Goal: Information Seeking & Learning: Find specific fact

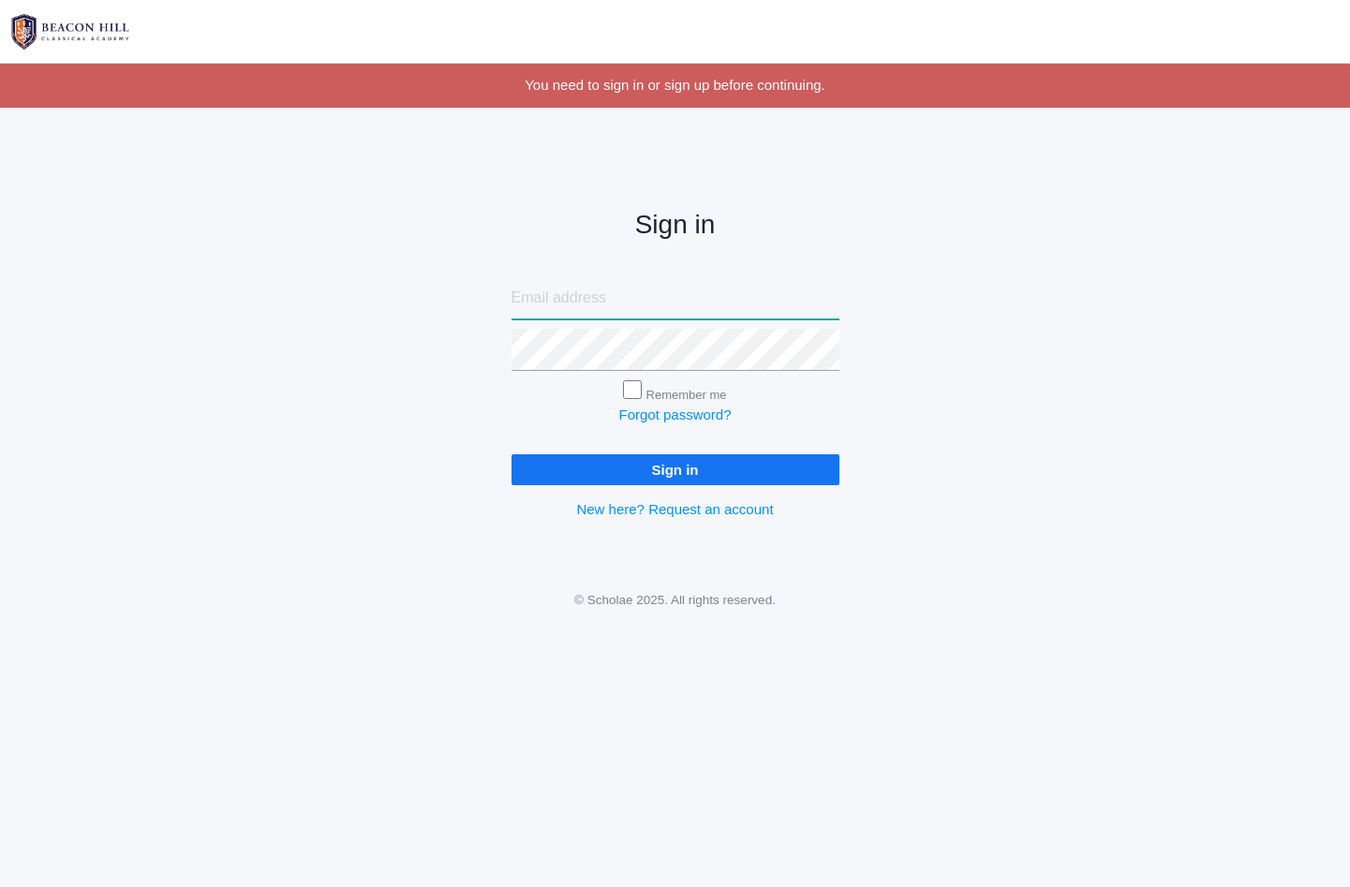
type input "lucas@beaconhillclassical.org"
click at [716, 462] on input "Sign in" at bounding box center [675, 469] width 328 height 31
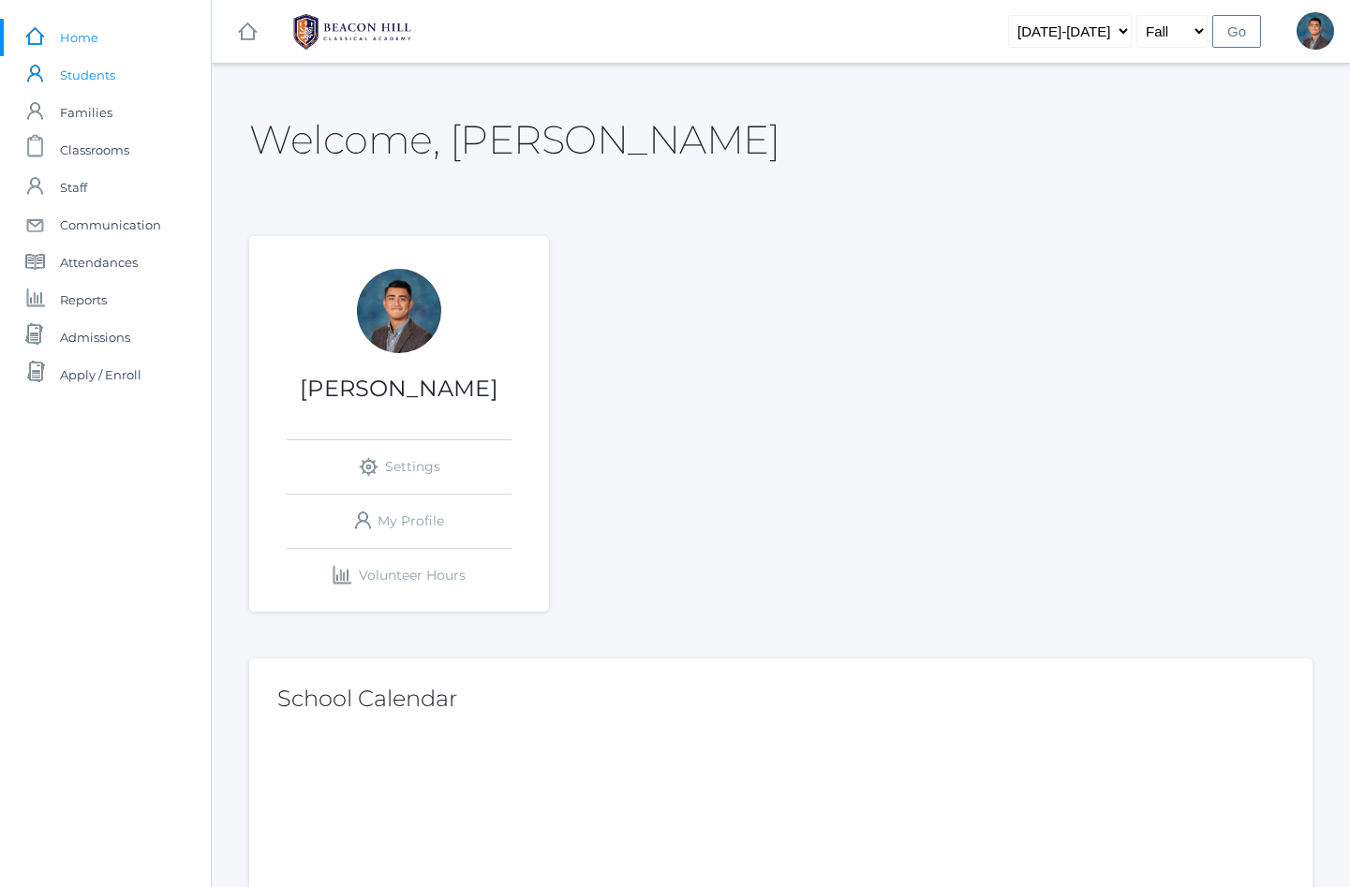
click at [96, 68] on span "Students" at bounding box center [87, 74] width 55 height 37
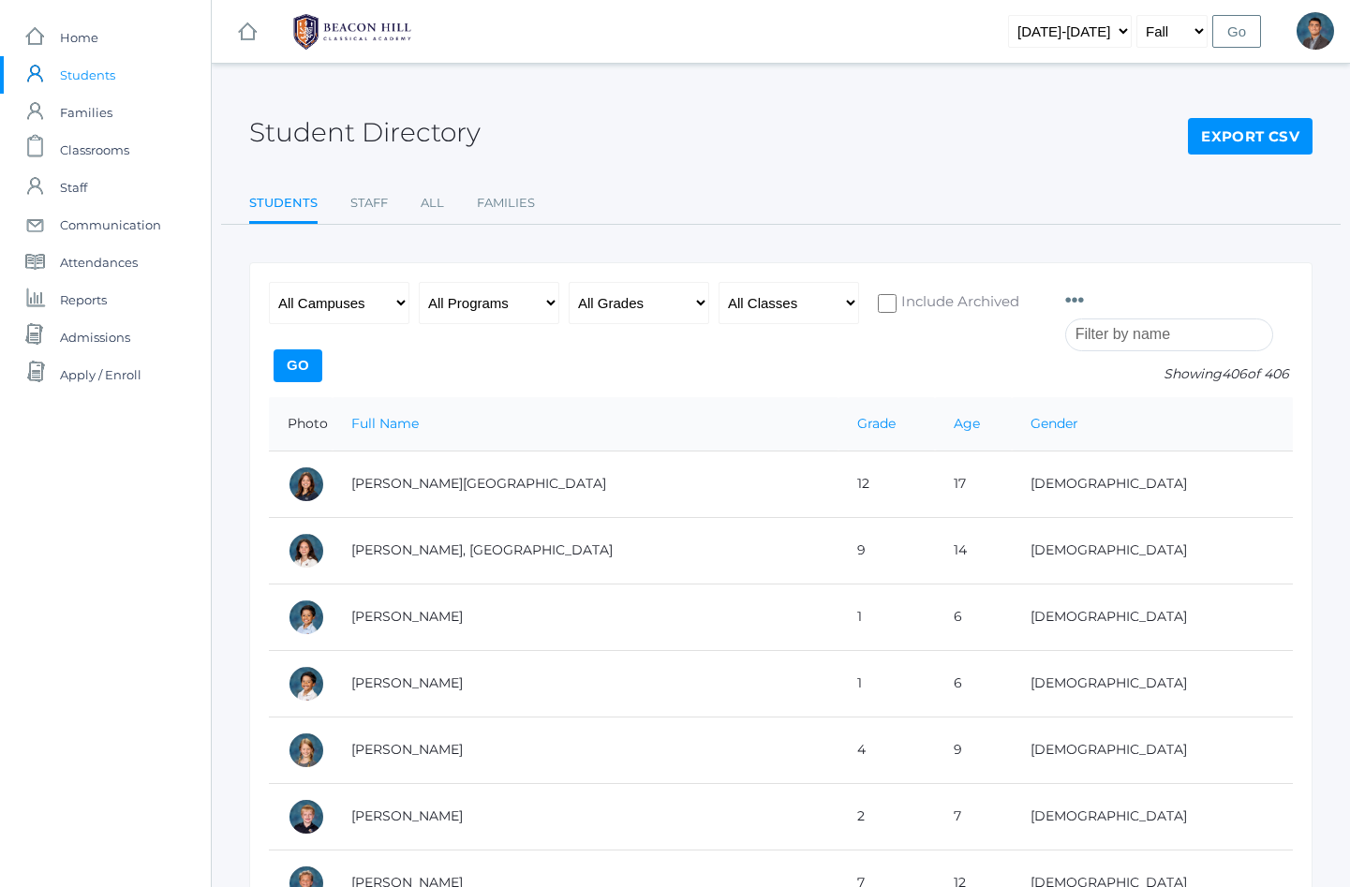
click at [1108, 333] on input "search" at bounding box center [1169, 335] width 208 height 33
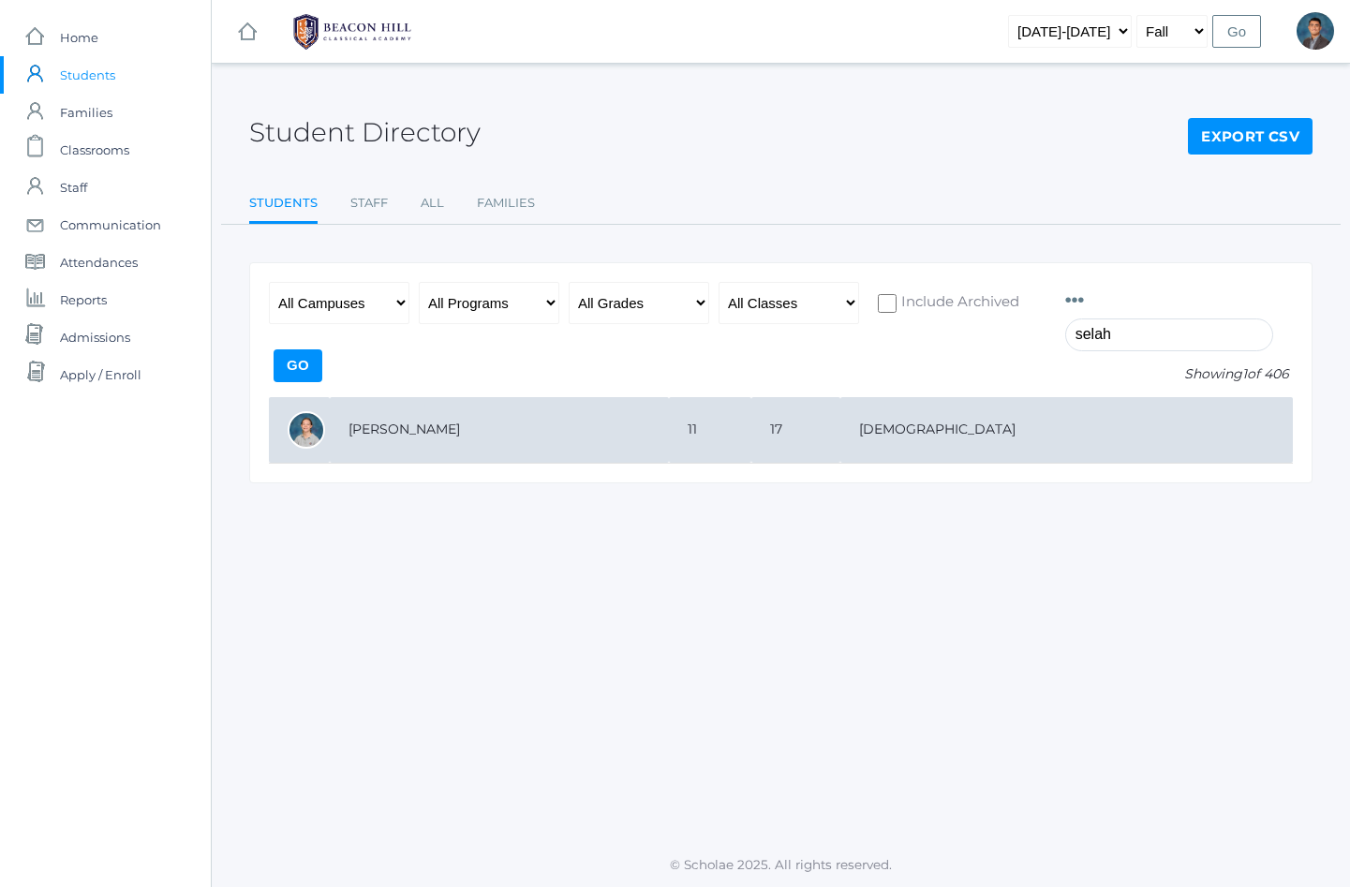
type input "selah"
click at [387, 426] on td "[PERSON_NAME]" at bounding box center [499, 430] width 339 height 67
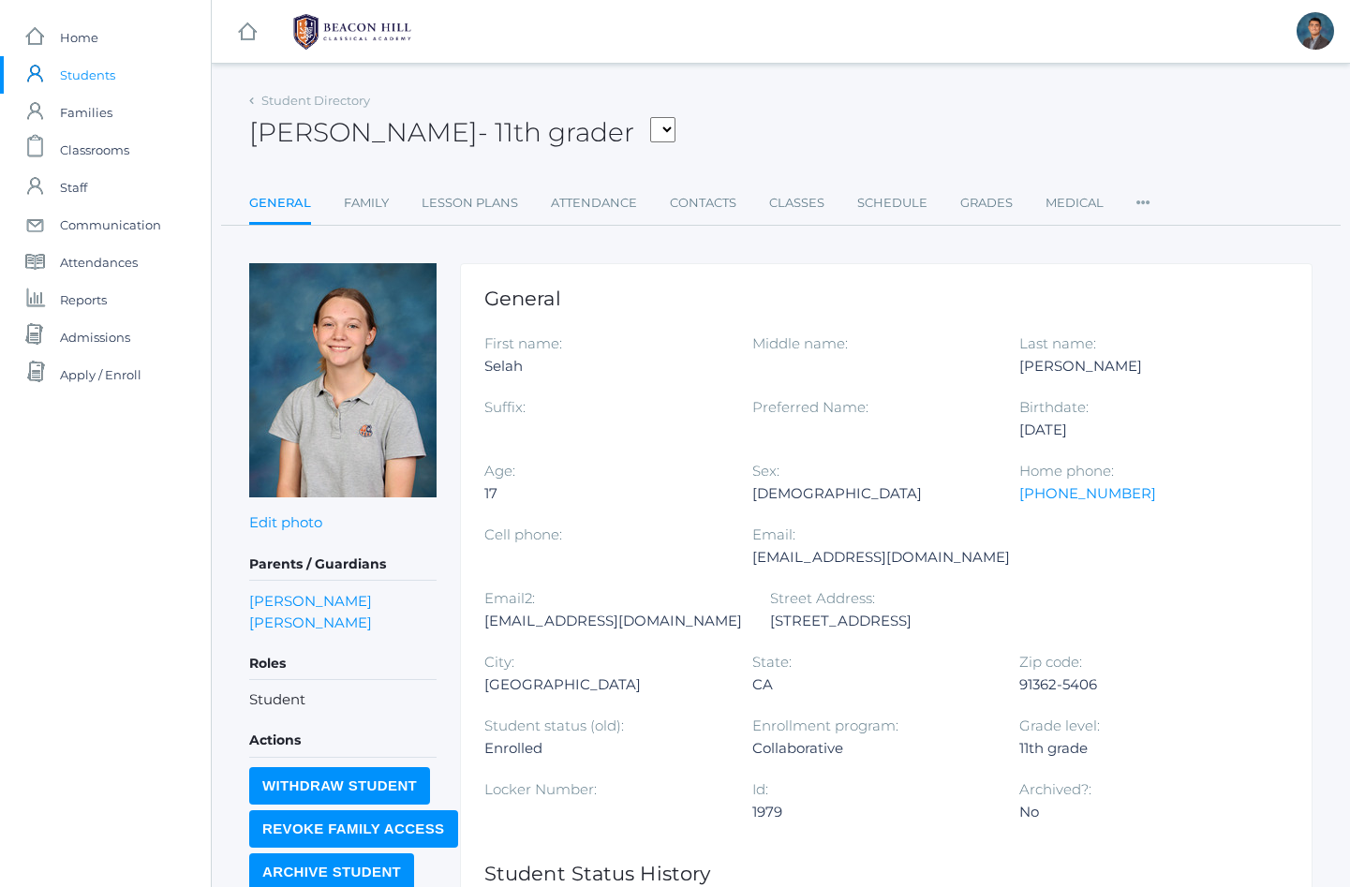
scroll to position [210, 0]
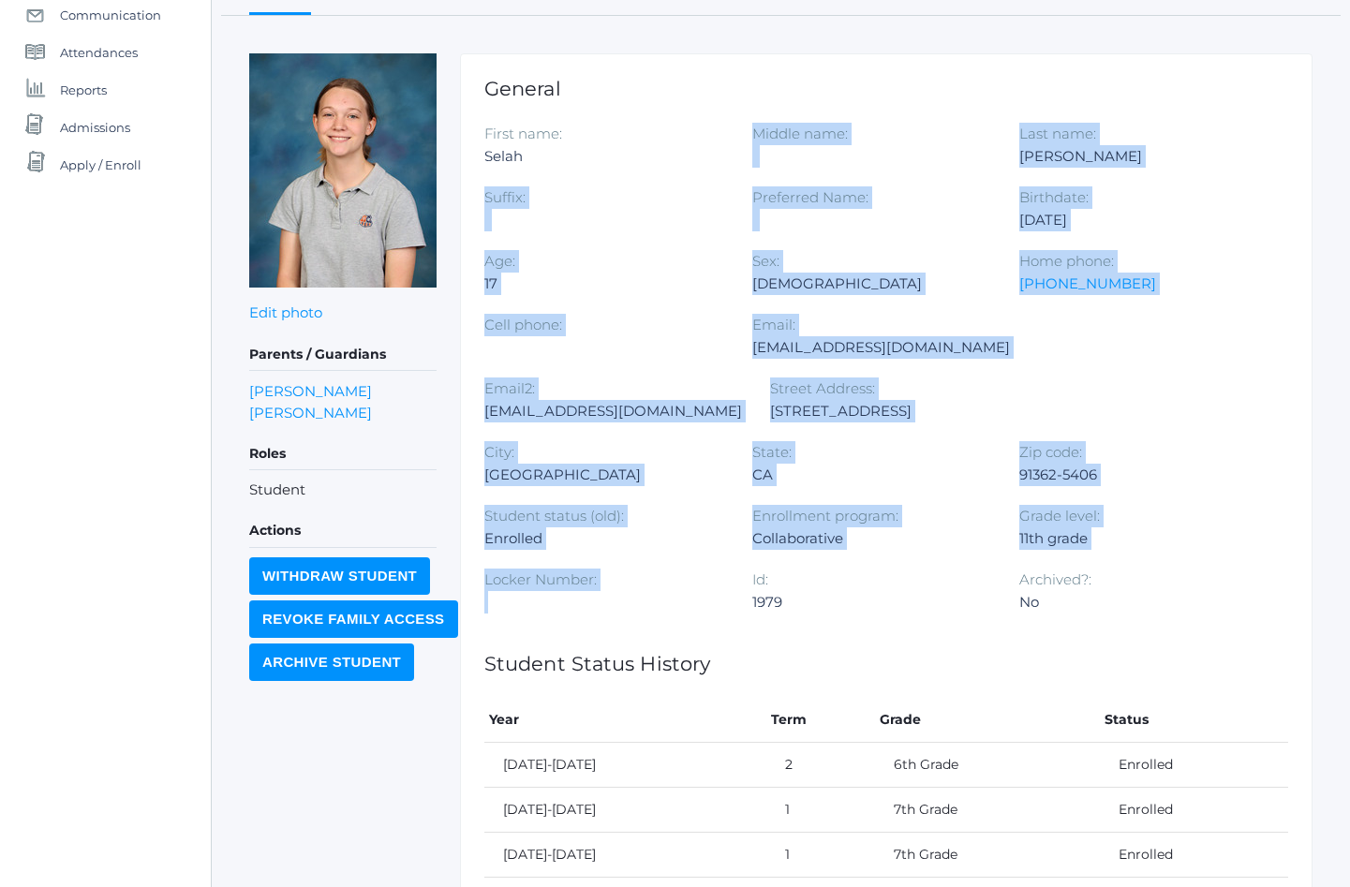
drag, startPoint x: 735, startPoint y: 156, endPoint x: 929, endPoint y: 588, distance: 474.3
click at [929, 588] on div "First name: Selah Middle name: Last name: Bradley Suffix: Preferred Name: Birth…" at bounding box center [886, 378] width 804 height 510
click at [933, 592] on div "First name: Selah Middle name: Last name: Bradley Suffix: Preferred Name: Birth…" at bounding box center [886, 378] width 804 height 510
drag, startPoint x: 933, startPoint y: 592, endPoint x: 729, endPoint y: 123, distance: 511.8
click at [734, 124] on div "First name: Selah Middle name: Last name: Bradley Suffix: Preferred Name: Birth…" at bounding box center [886, 378] width 804 height 510
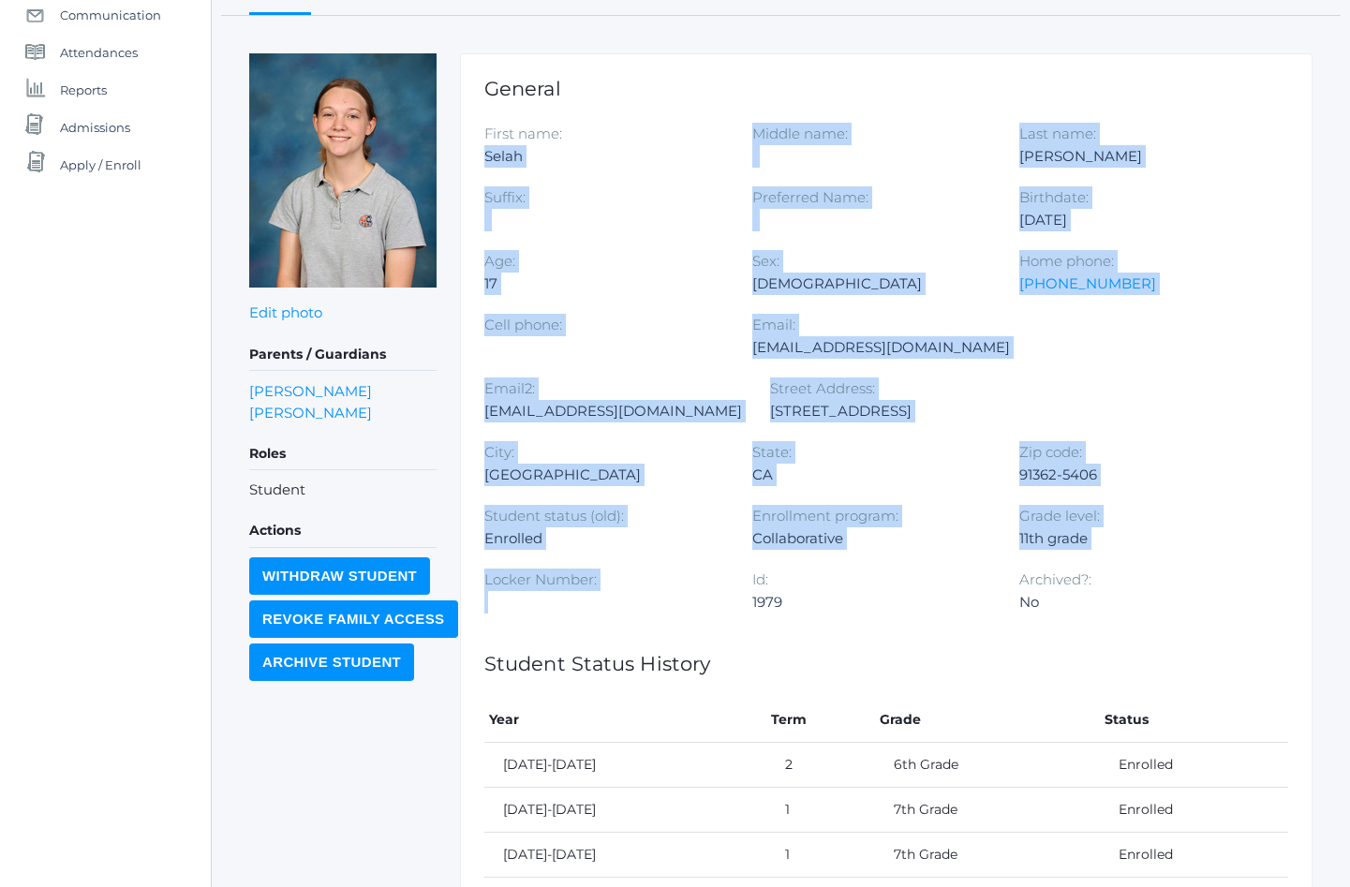
click at [729, 123] on div "First name: Selah" at bounding box center [618, 155] width 268 height 64
drag, startPoint x: 729, startPoint y: 123, endPoint x: 922, endPoint y: 546, distance: 465.3
click at [921, 545] on div "First name: Selah Middle name: Last name: Bradley Suffix: Preferred Name: Birth…" at bounding box center [886, 378] width 804 height 510
click at [724, 591] on div at bounding box center [604, 602] width 240 height 22
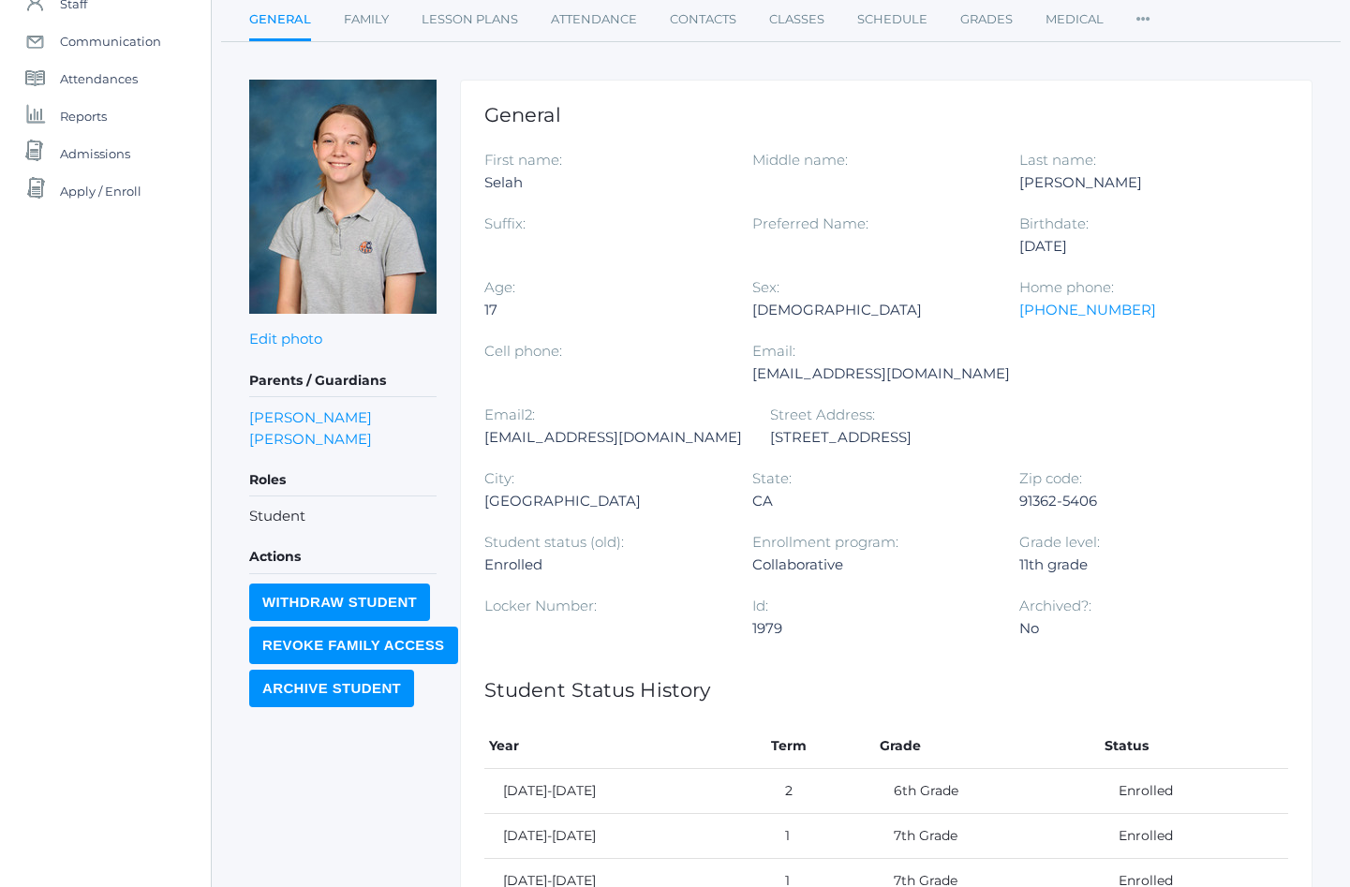
scroll to position [168, 0]
